Goal: Information Seeking & Learning: Find specific fact

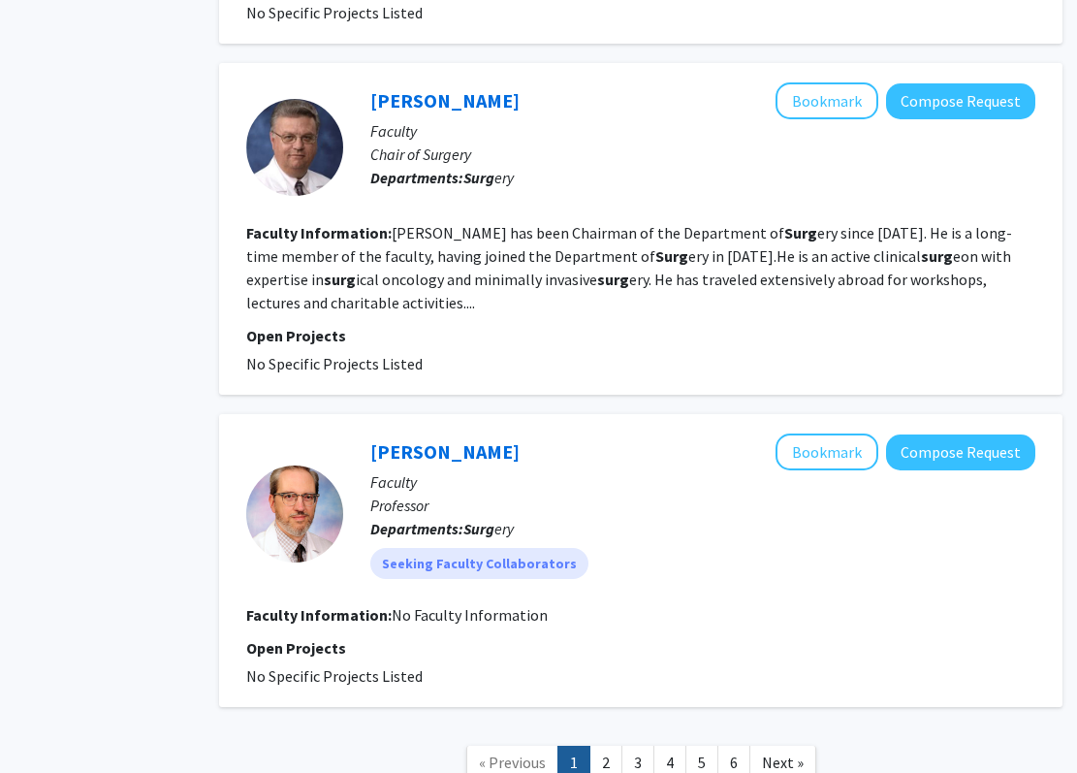
scroll to position [3792, 86]
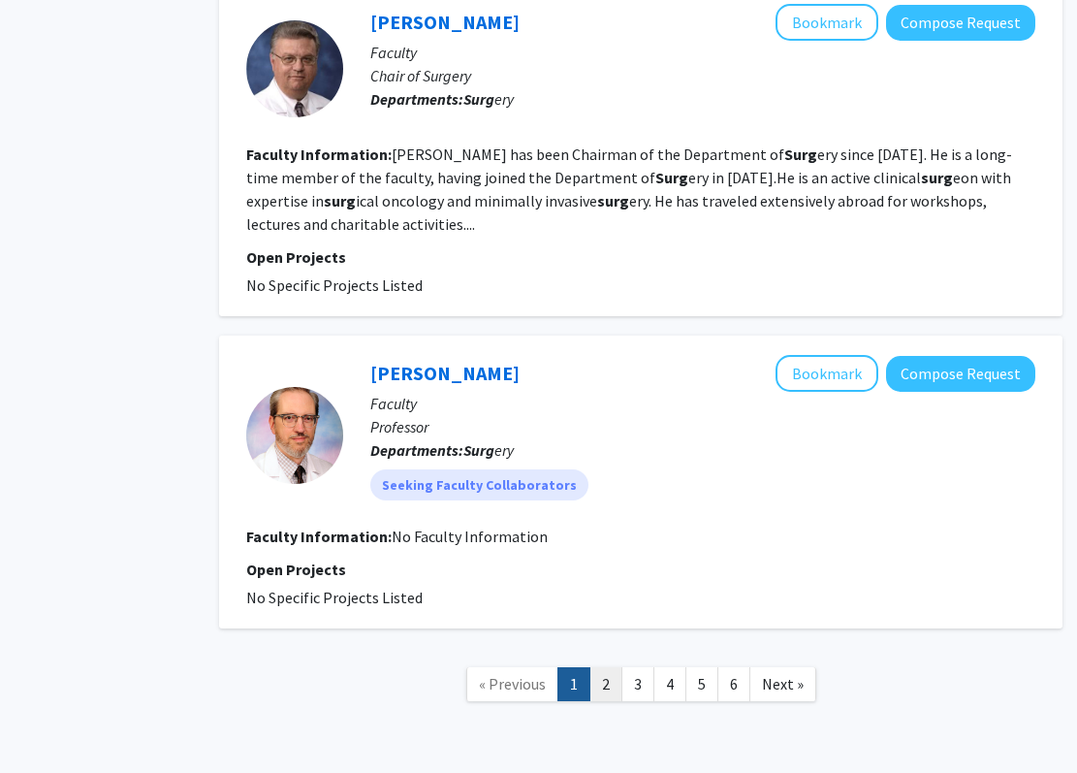
click at [607, 667] on link "2" at bounding box center [606, 684] width 33 height 34
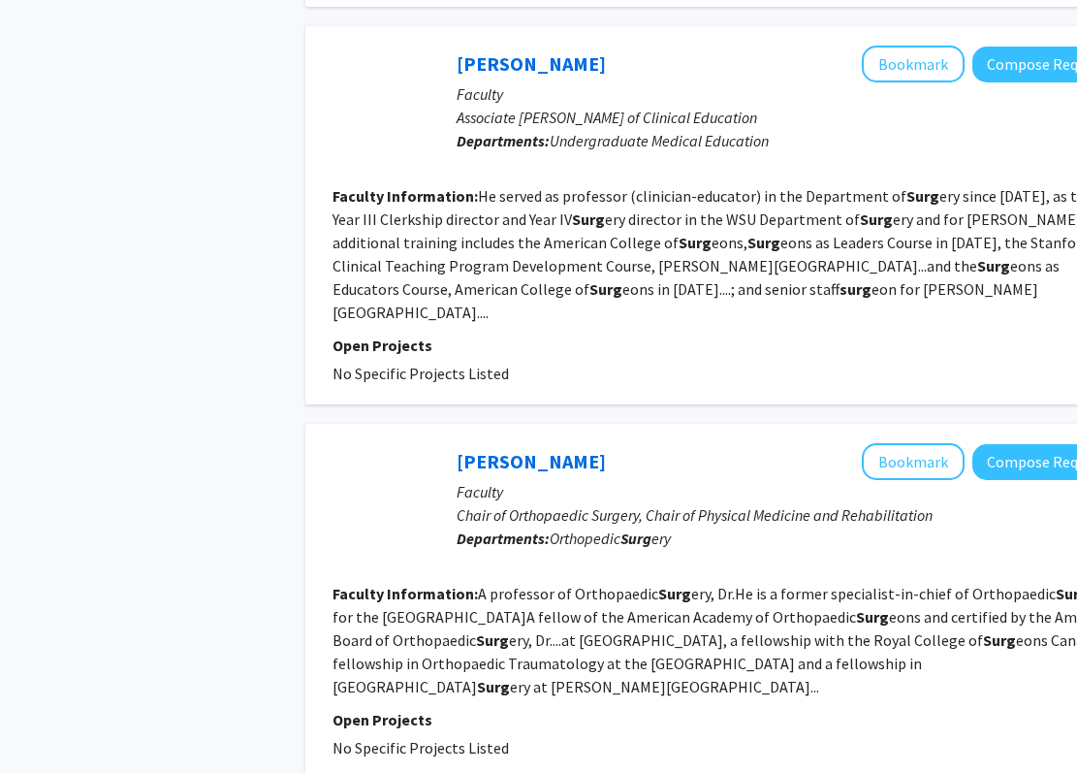
scroll to position [2996, 0]
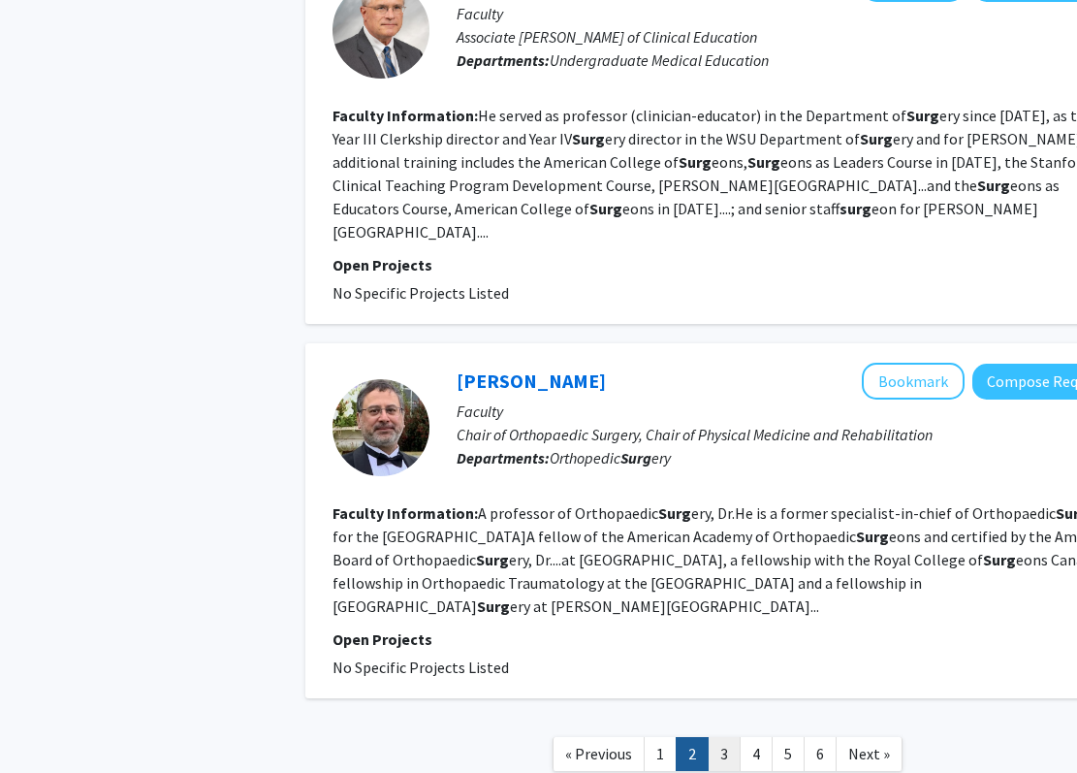
click at [734, 737] on link "3" at bounding box center [724, 754] width 33 height 34
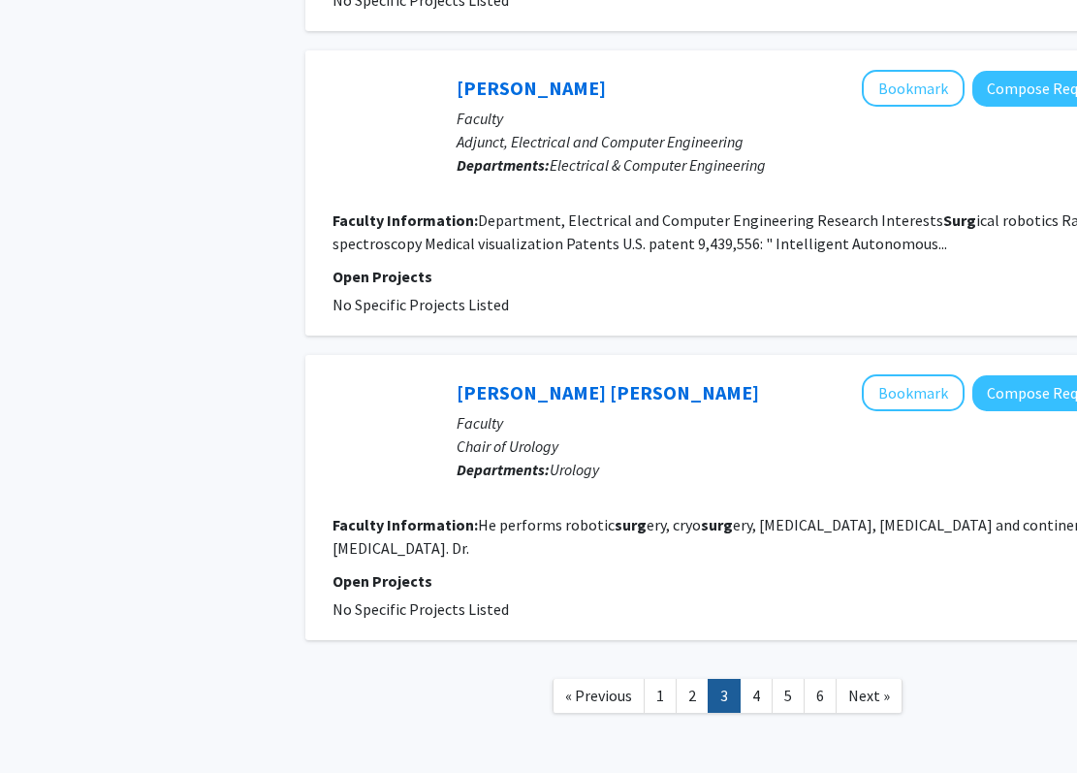
scroll to position [2919, 0]
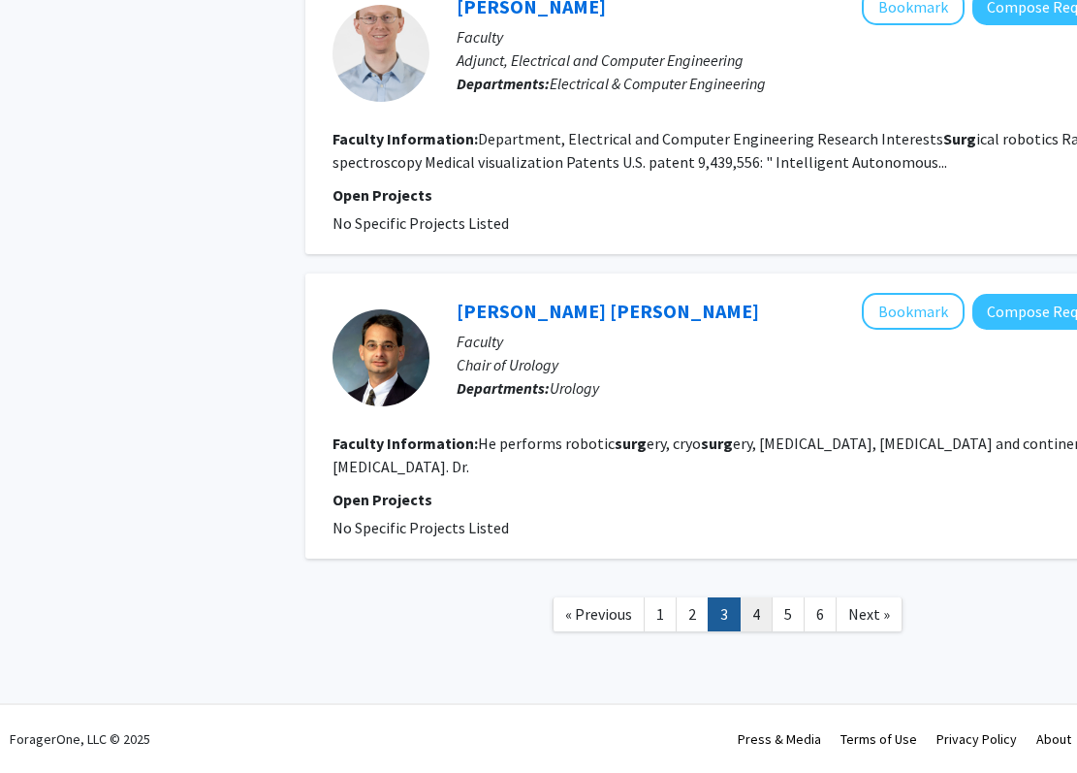
click at [759, 619] on link "4" at bounding box center [756, 614] width 33 height 34
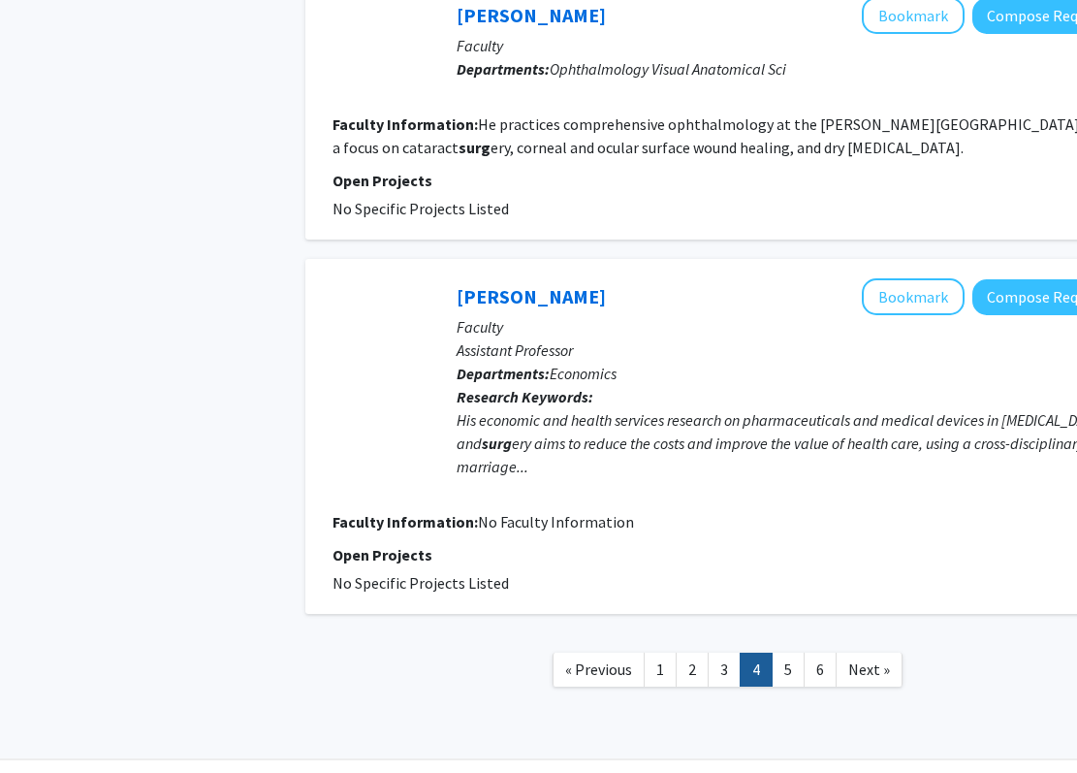
scroll to position [2779, 0]
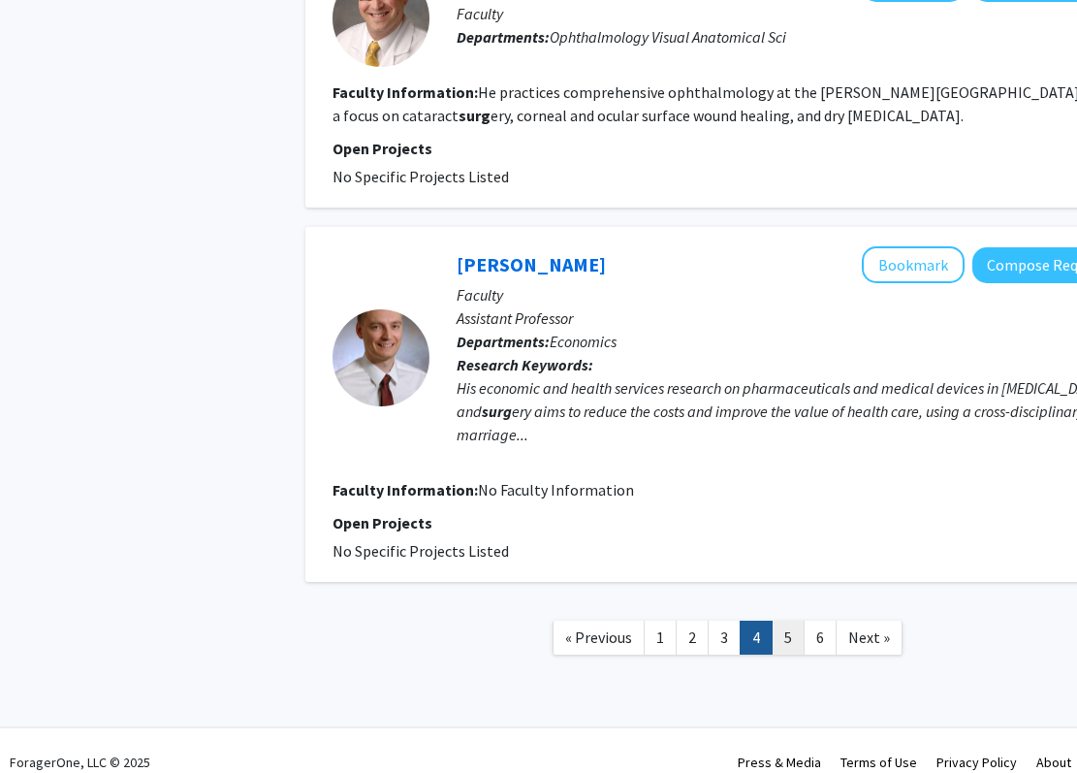
click at [793, 621] on link "5" at bounding box center [788, 638] width 33 height 34
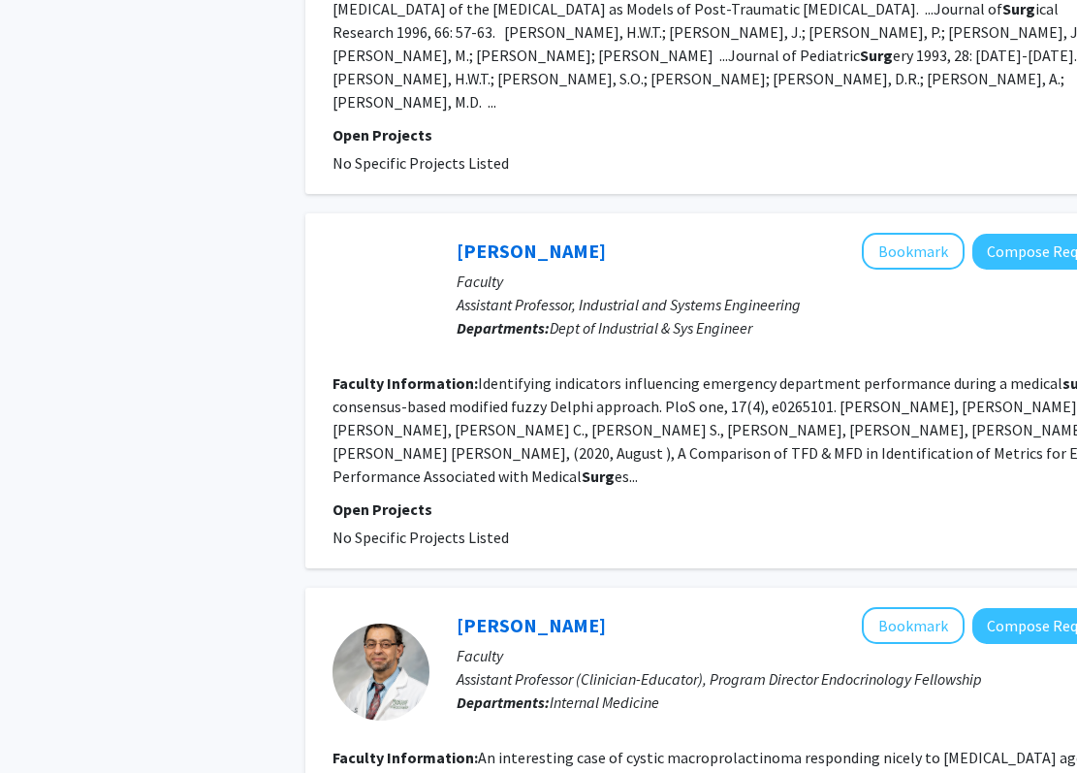
scroll to position [2779, 0]
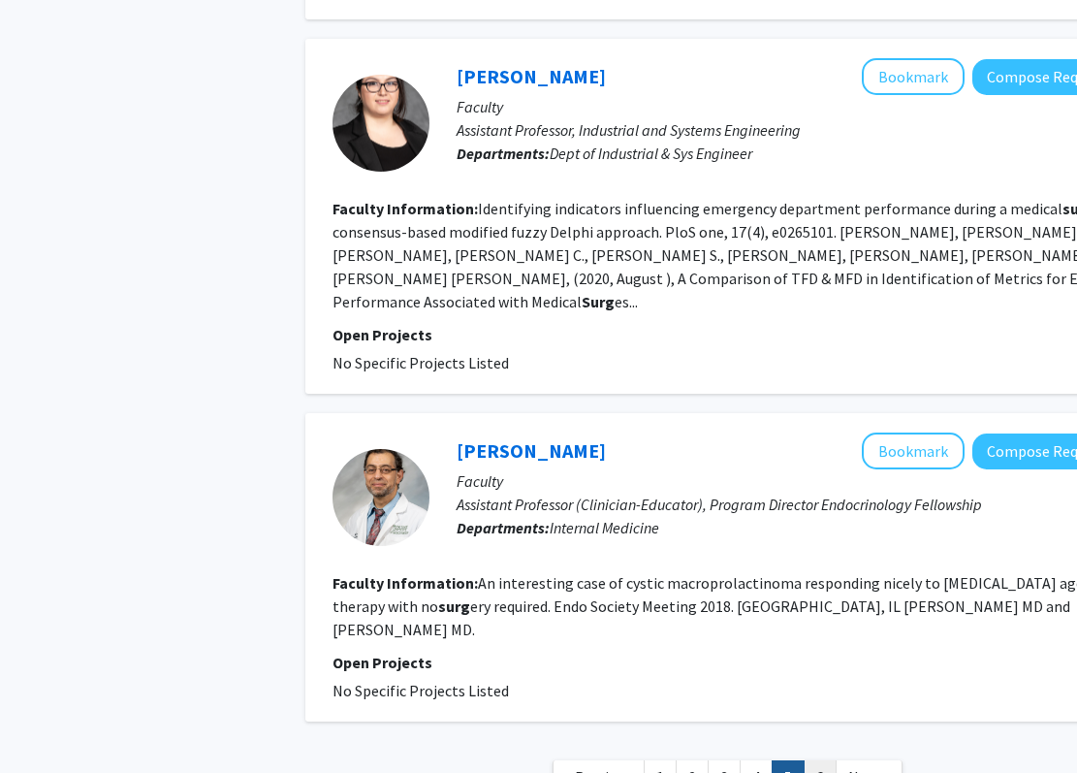
click at [820, 760] on link "6" at bounding box center [820, 777] width 33 height 34
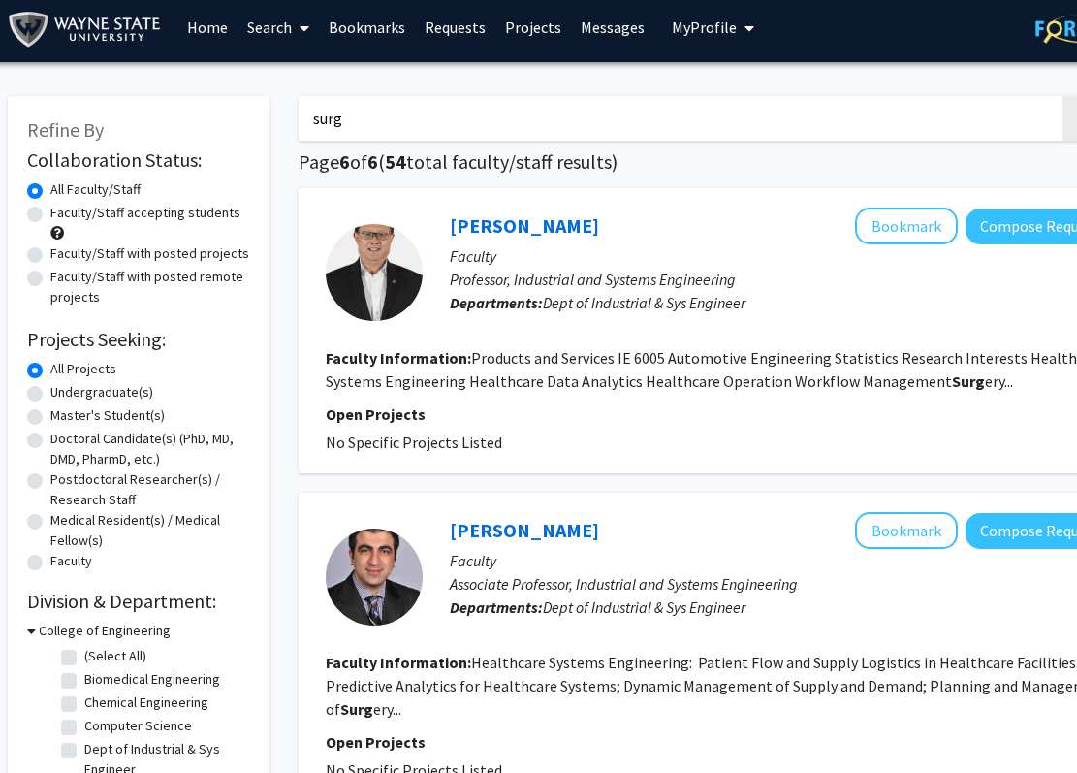
scroll to position [3, 7]
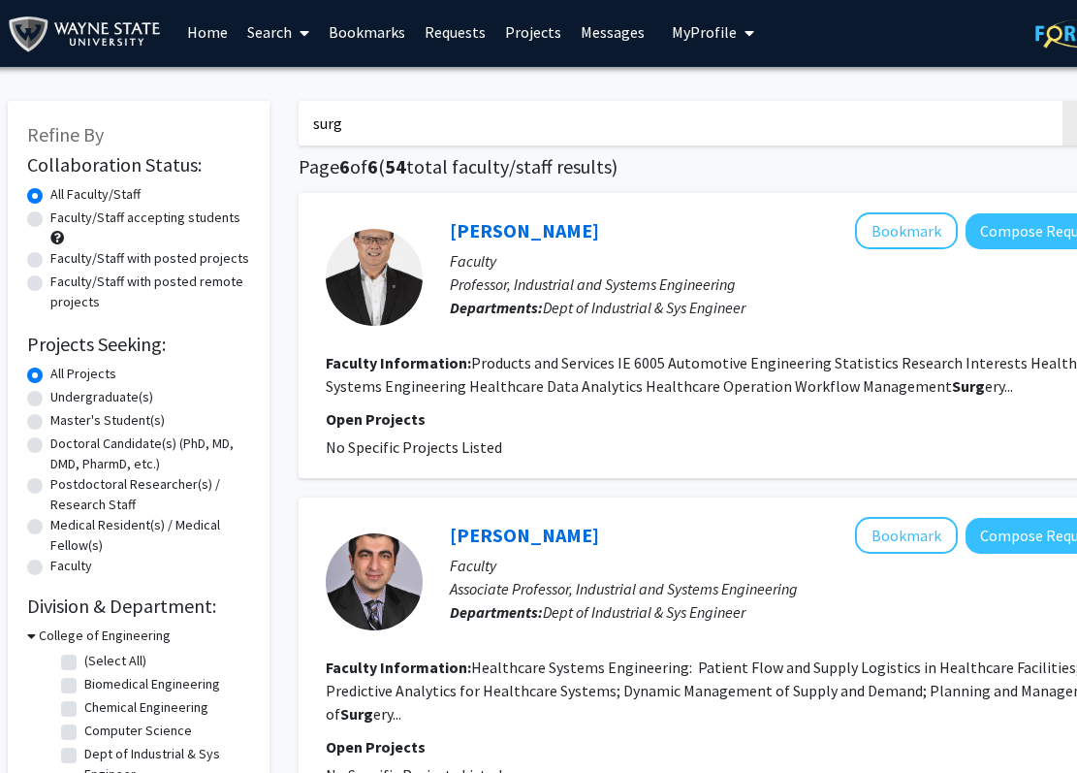
click at [383, 135] on input "surg" at bounding box center [679, 123] width 761 height 45
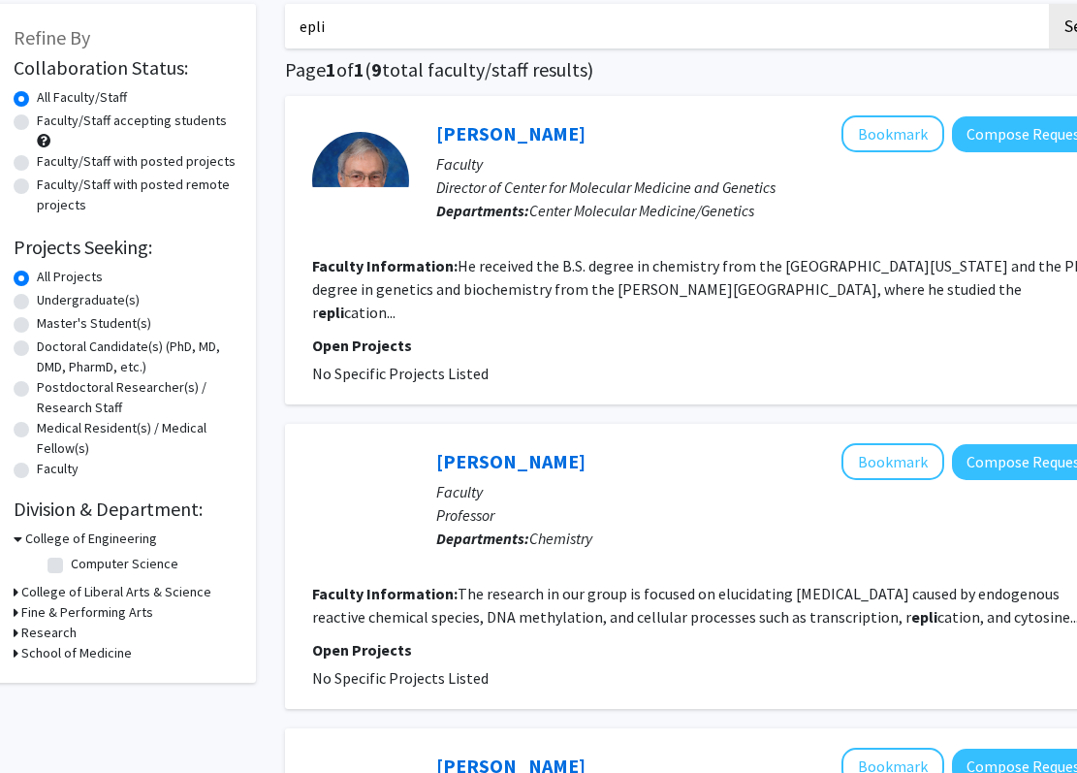
scroll to position [78, 20]
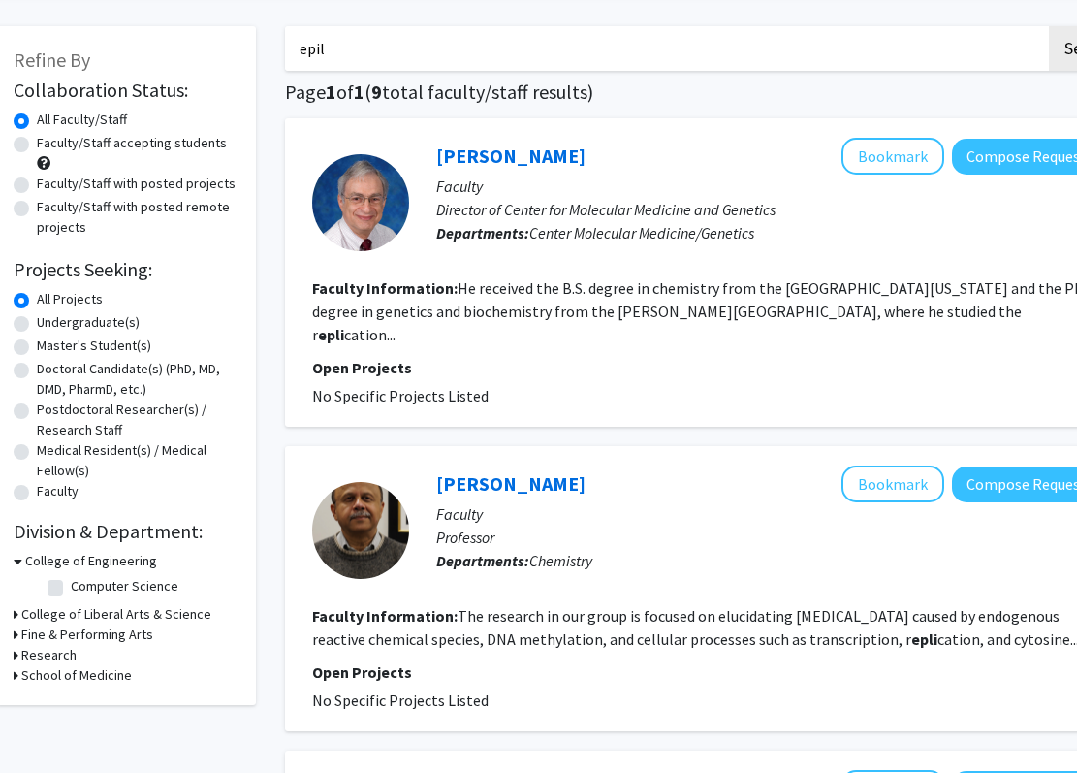
type input "epil"
click at [1049, 26] on button "Search" at bounding box center [1089, 48] width 80 height 45
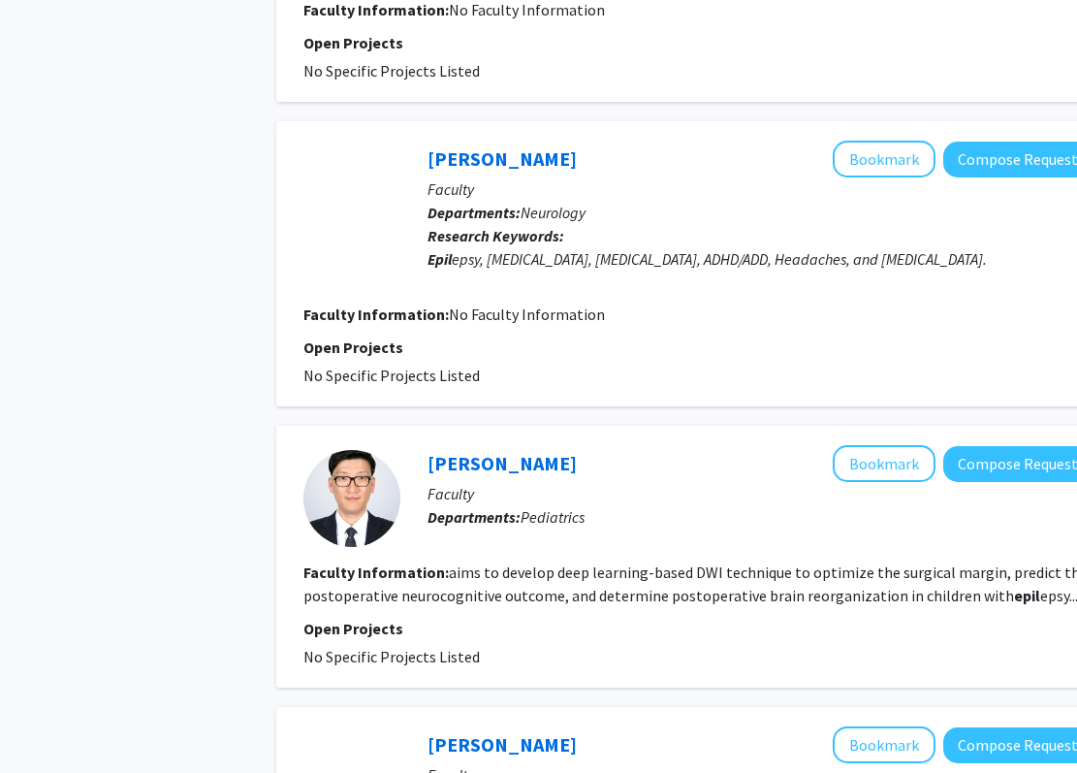
scroll to position [2795, 29]
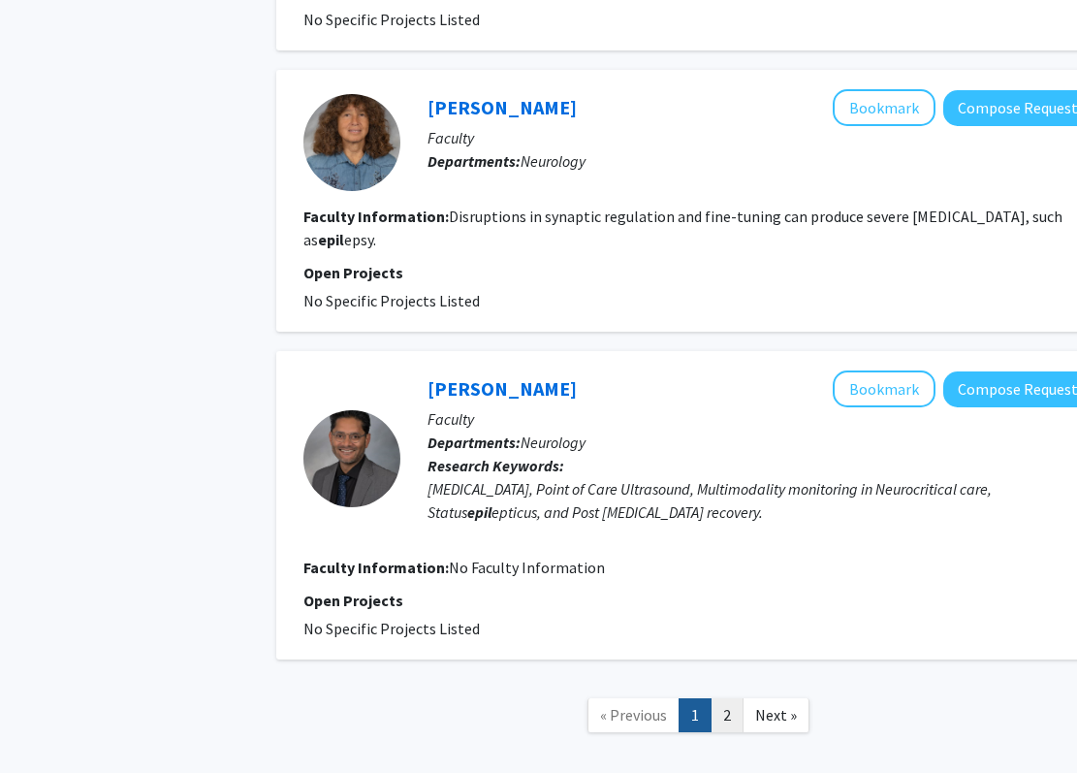
click at [733, 718] on link "2" at bounding box center [727, 715] width 33 height 34
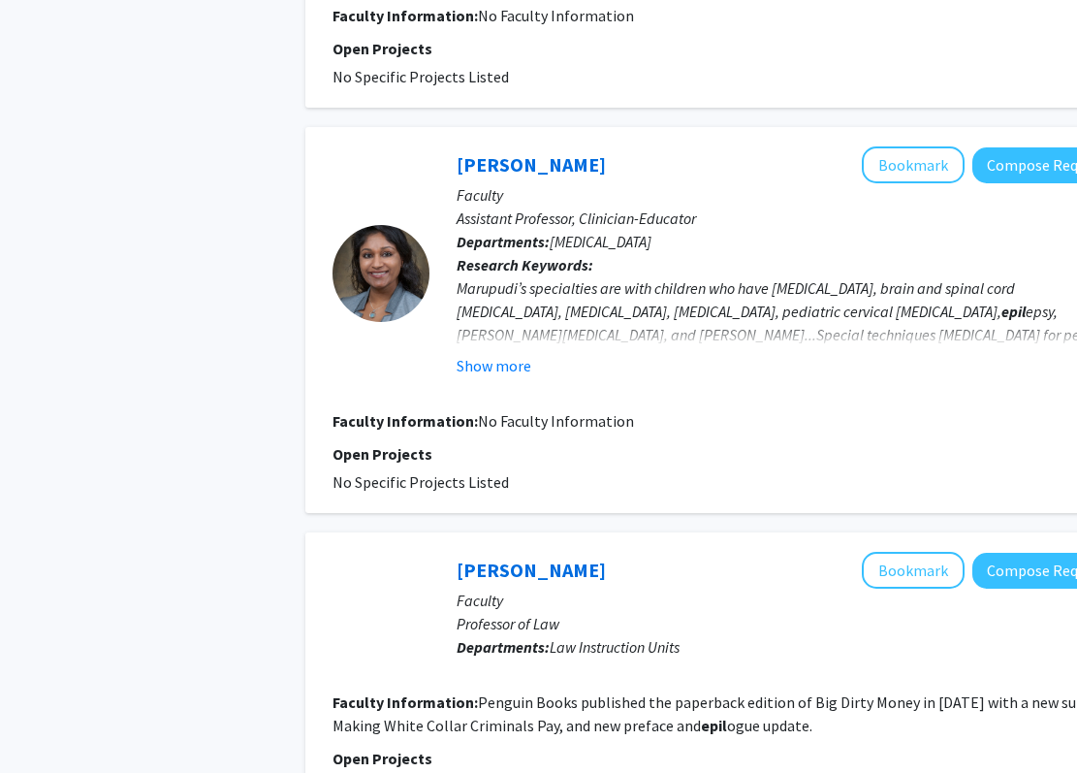
scroll to position [1175, 0]
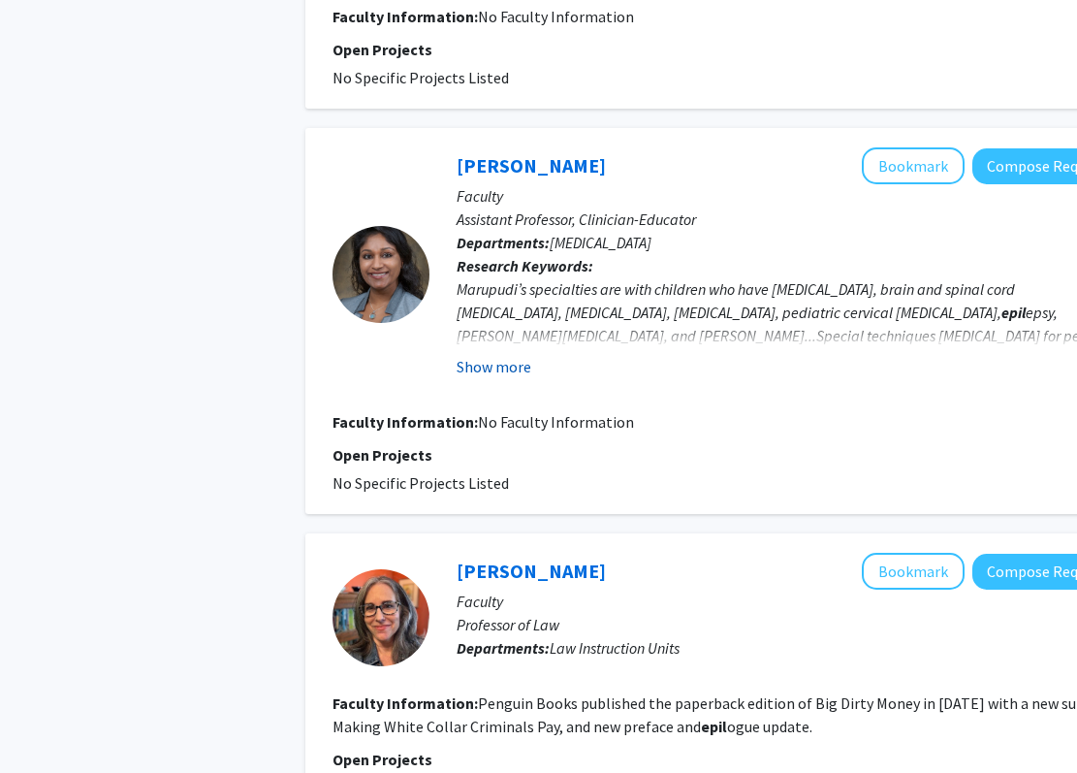
click at [502, 372] on button "Show more" at bounding box center [494, 366] width 75 height 23
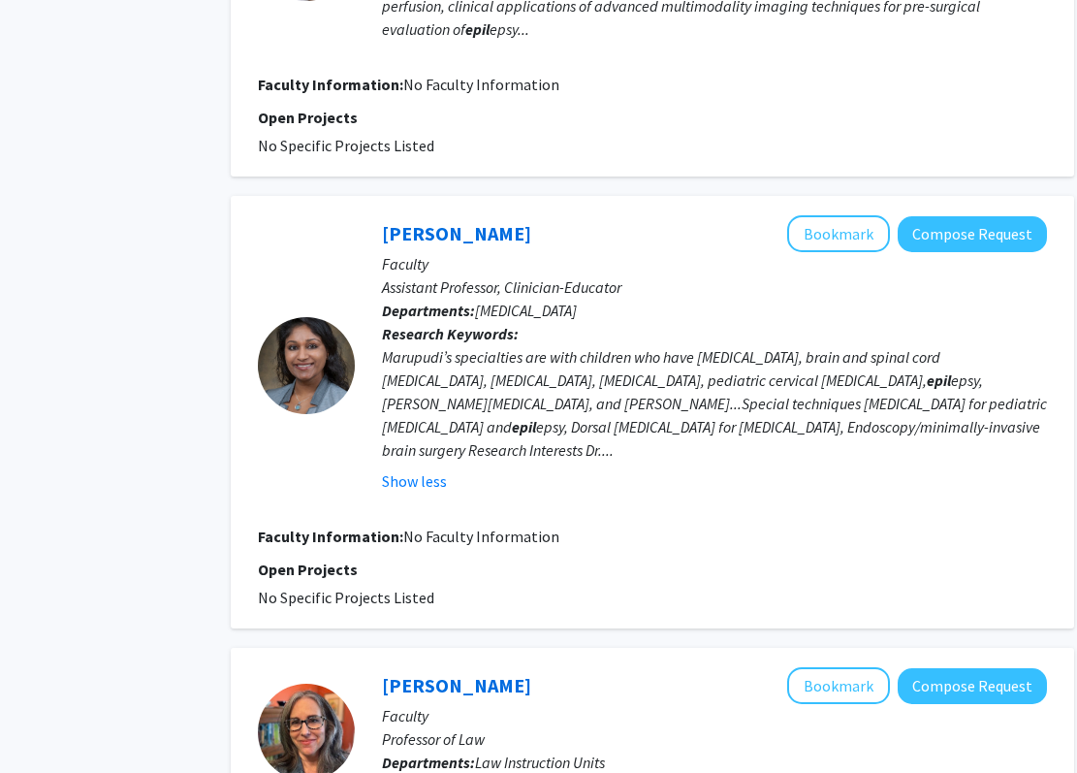
scroll to position [1106, 75]
